Goal: Navigation & Orientation: Go to known website

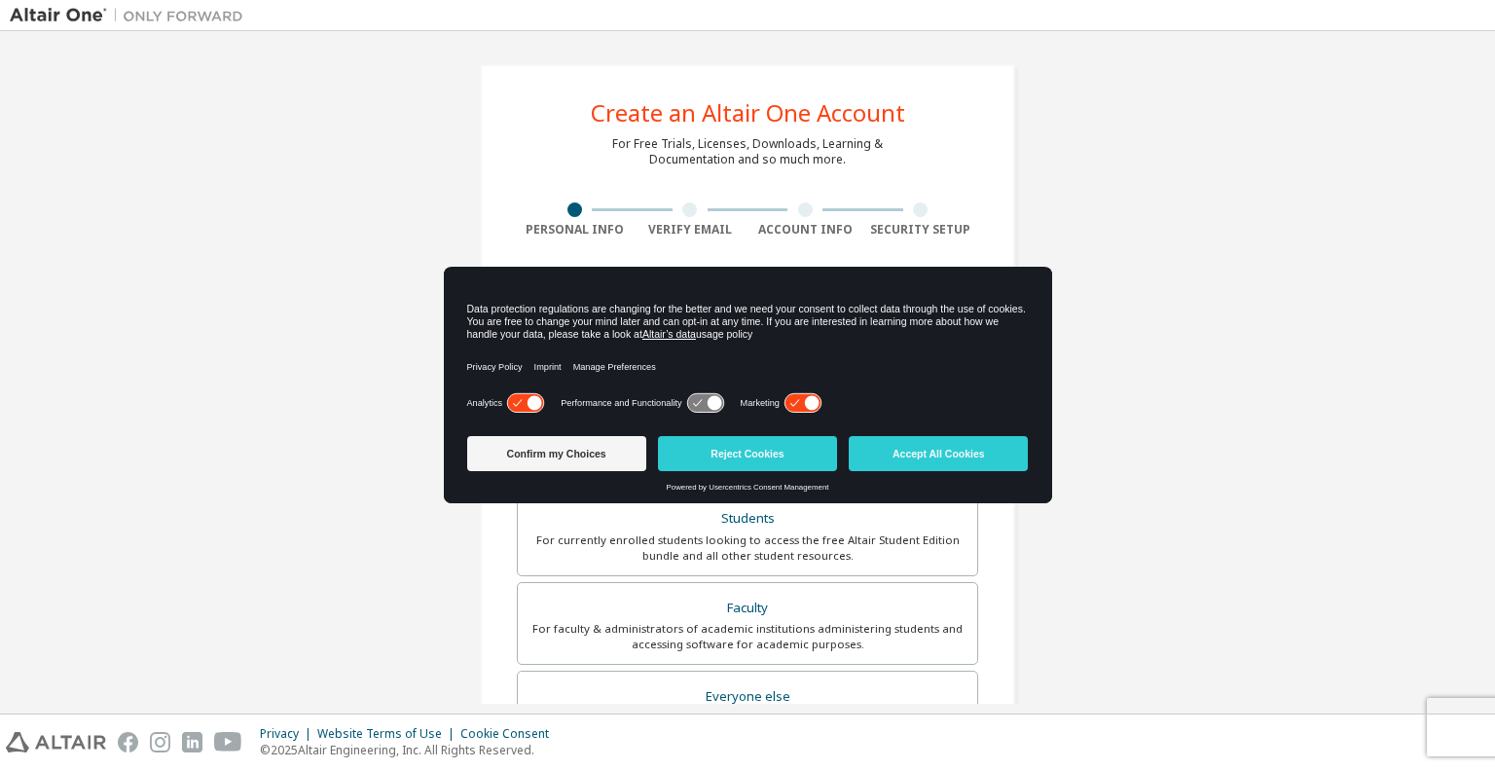
drag, startPoint x: 270, startPoint y: 154, endPoint x: 254, endPoint y: 139, distance: 21.3
click at [271, 153] on div "Create an Altair One Account For Free Trials, Licenses, Downloads, Learning & D…" at bounding box center [748, 556] width 1476 height 1031
click at [55, 15] on img at bounding box center [131, 15] width 243 height 19
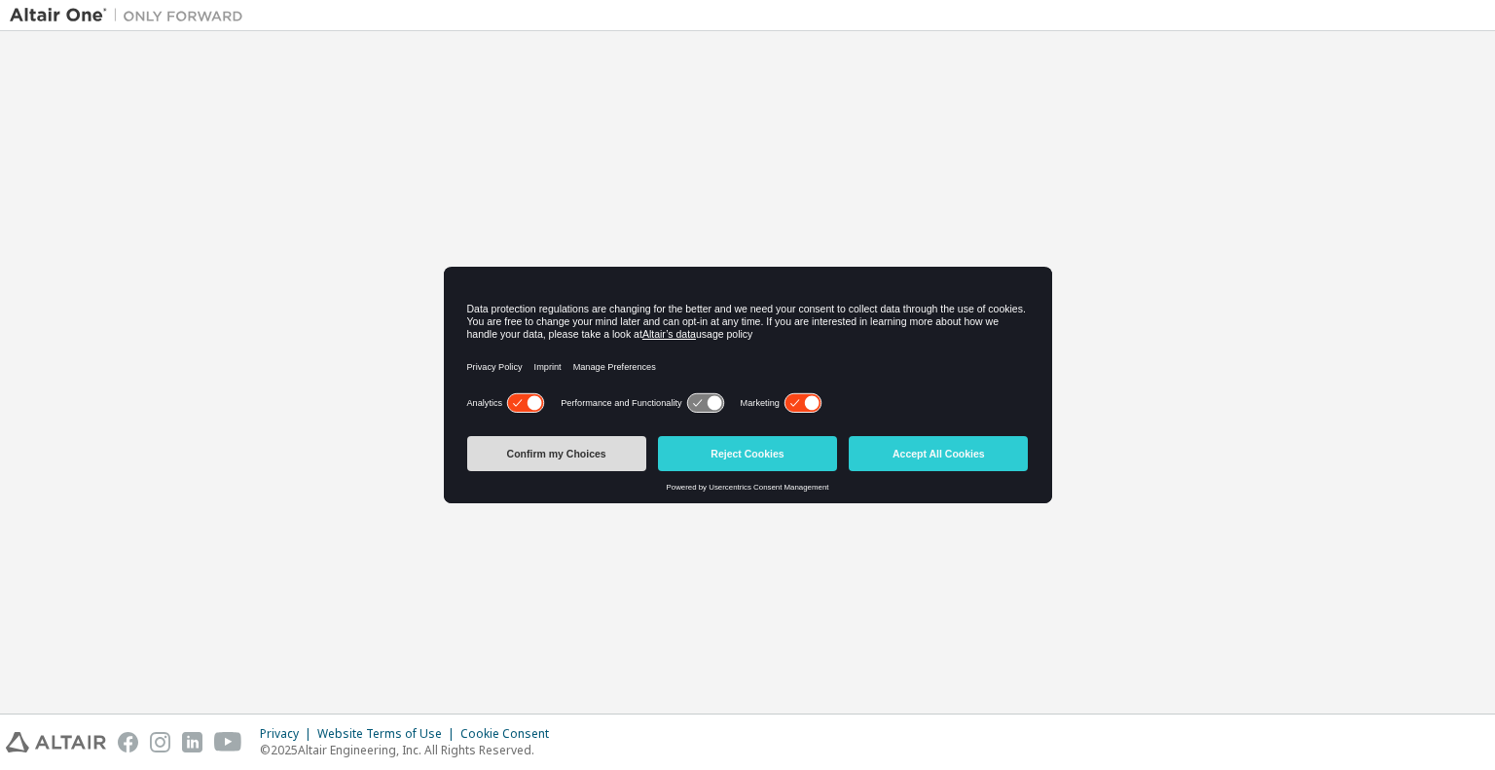
click at [572, 451] on button "Confirm my Choices" at bounding box center [556, 453] width 179 height 35
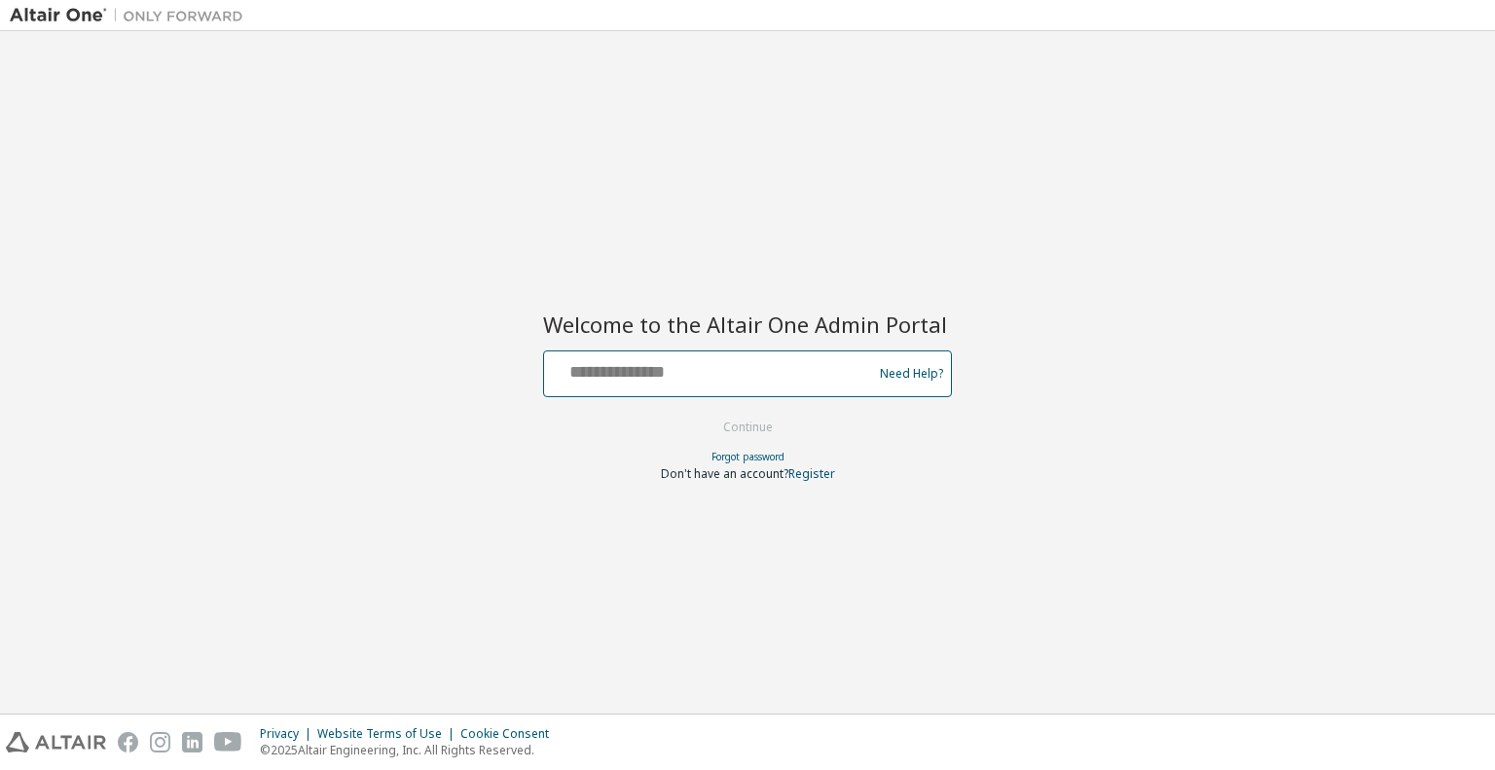
drag, startPoint x: 777, startPoint y: 378, endPoint x: 787, endPoint y: 378, distance: 10.7
click at [779, 378] on input "text" at bounding box center [711, 369] width 318 height 28
type input "**********"
click at [771, 430] on button "Continue" at bounding box center [748, 427] width 91 height 29
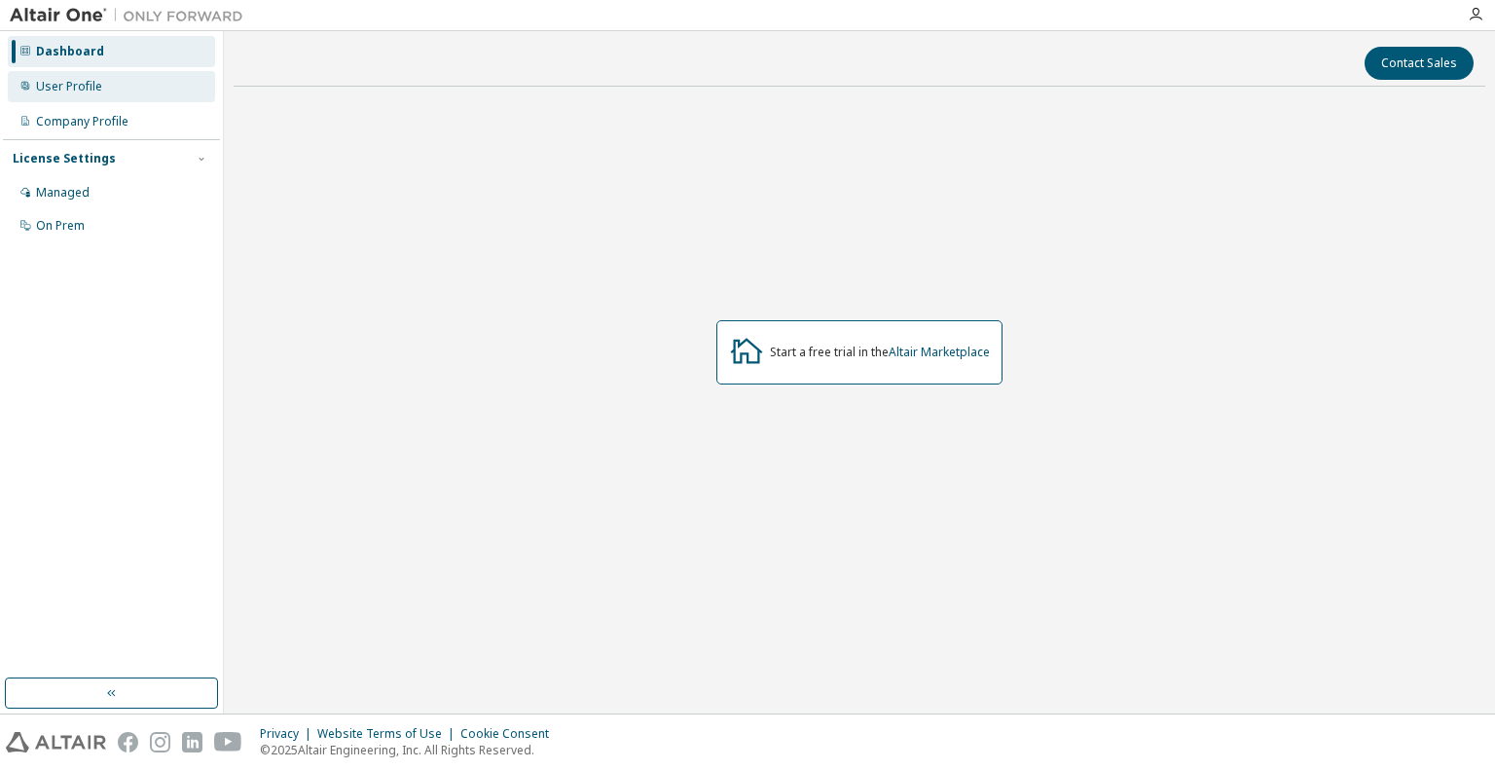
click at [123, 92] on div "User Profile" at bounding box center [111, 86] width 207 height 31
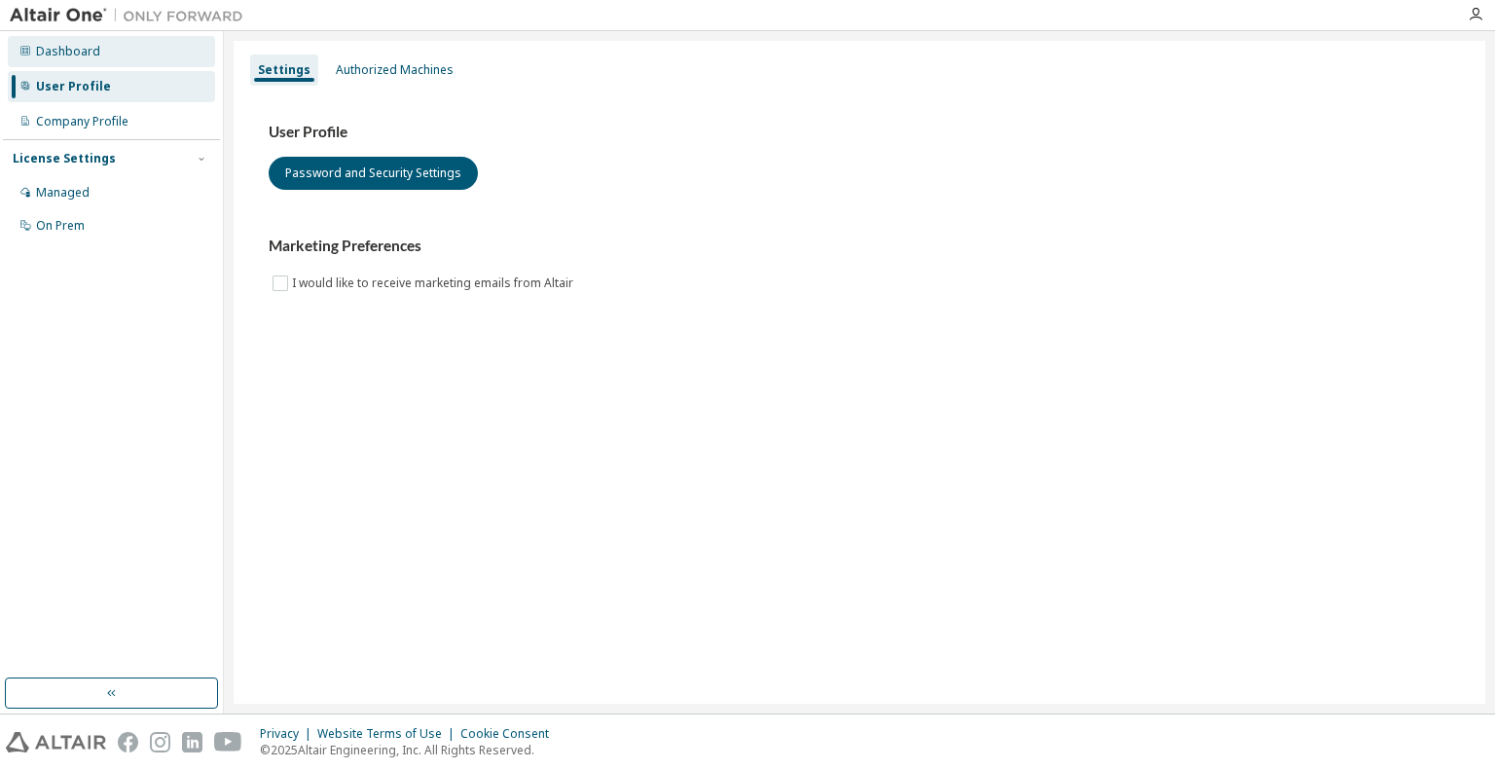
click at [110, 64] on div "Dashboard" at bounding box center [111, 51] width 207 height 31
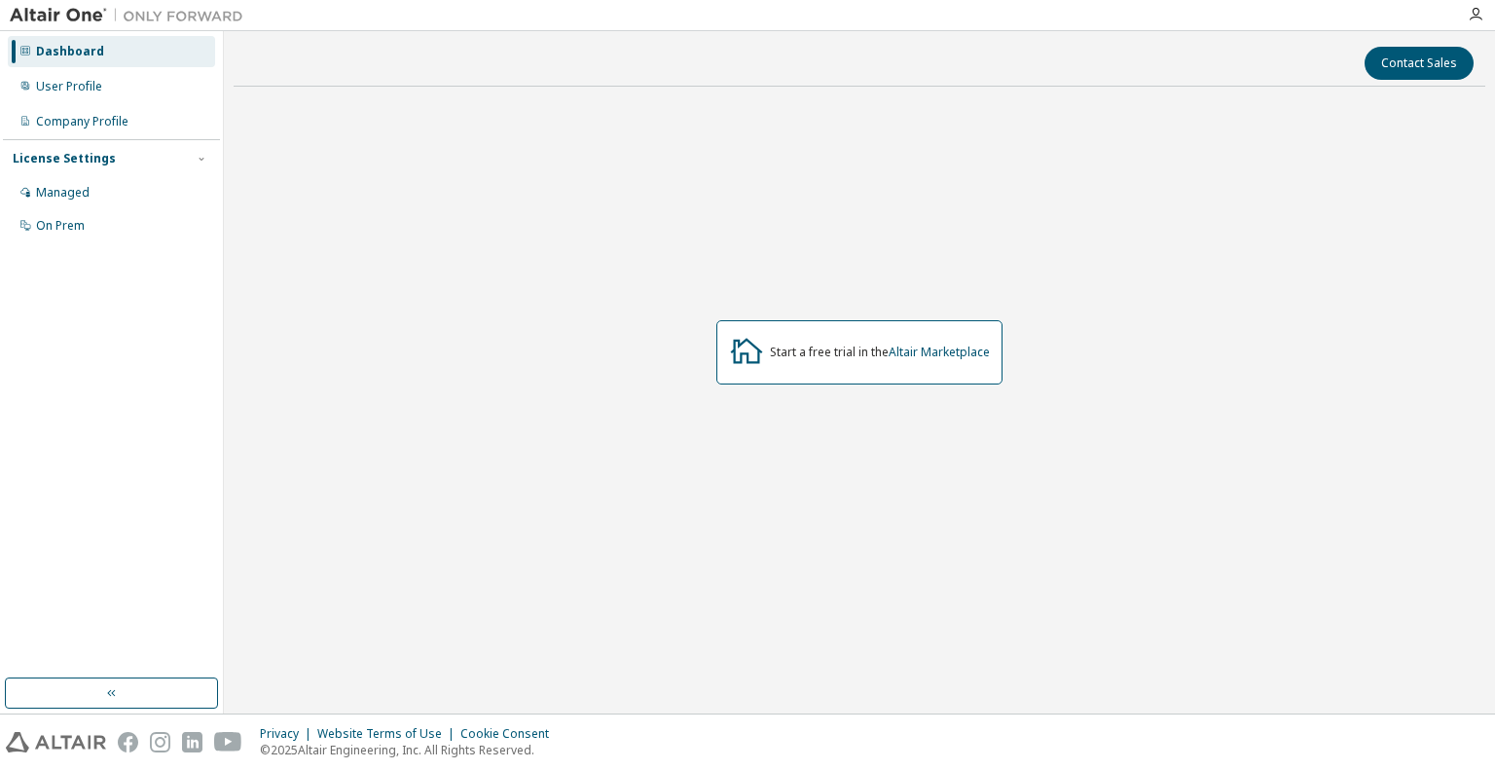
click at [62, 15] on img at bounding box center [131, 15] width 243 height 19
click at [1475, 15] on icon "button" at bounding box center [1476, 15] width 16 height 16
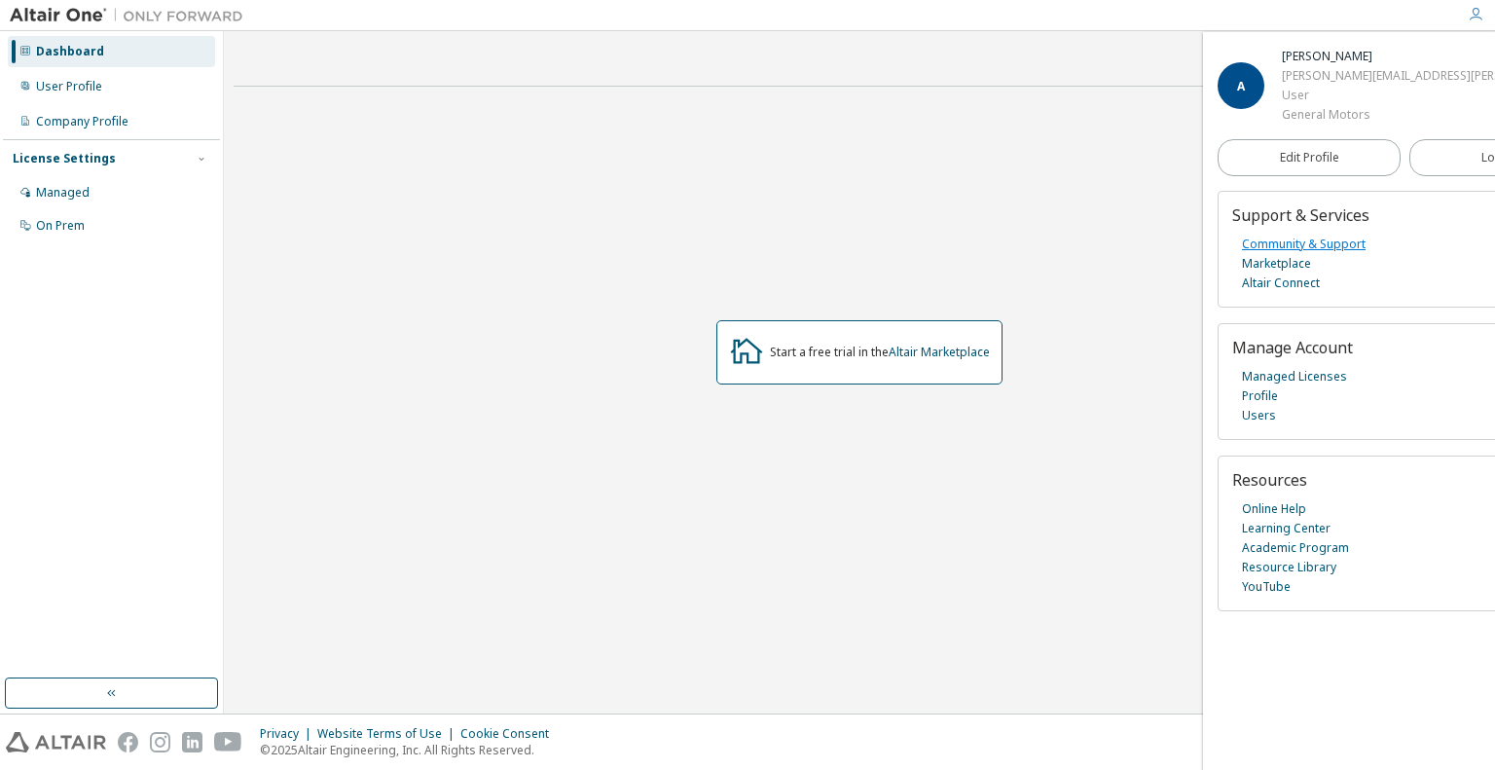
click at [1325, 245] on link "Community & Support" at bounding box center [1304, 244] width 124 height 19
